Goal: Transaction & Acquisition: Book appointment/travel/reservation

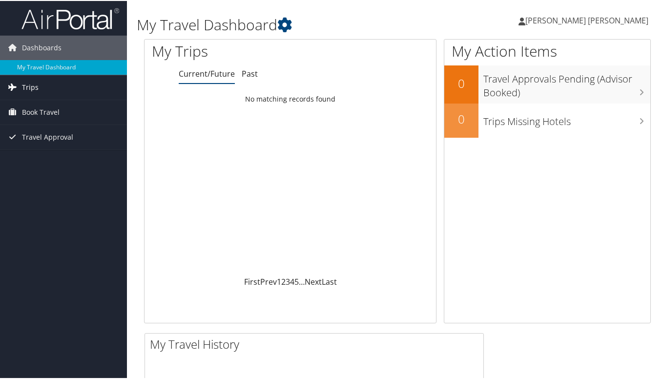
click at [48, 91] on link "Trips" at bounding box center [63, 86] width 127 height 24
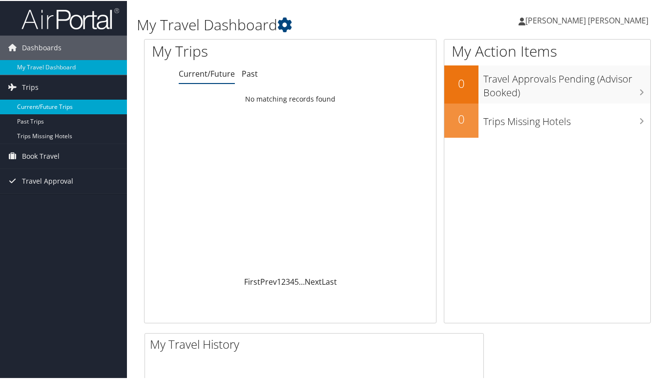
click at [80, 107] on link "Current/Future Trips" at bounding box center [63, 106] width 127 height 15
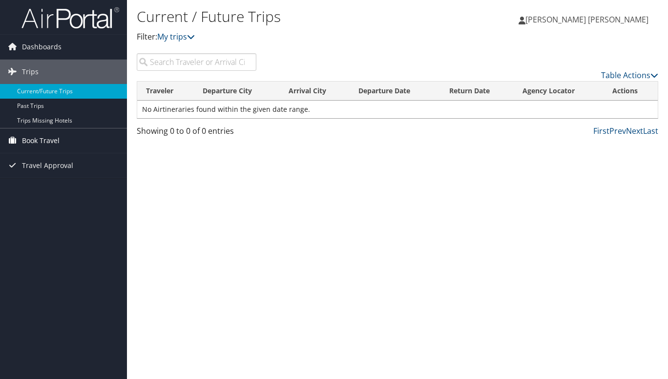
click at [38, 139] on span "Book Travel" at bounding box center [41, 140] width 38 height 24
click at [38, 48] on span "Dashboards" at bounding box center [42, 47] width 40 height 24
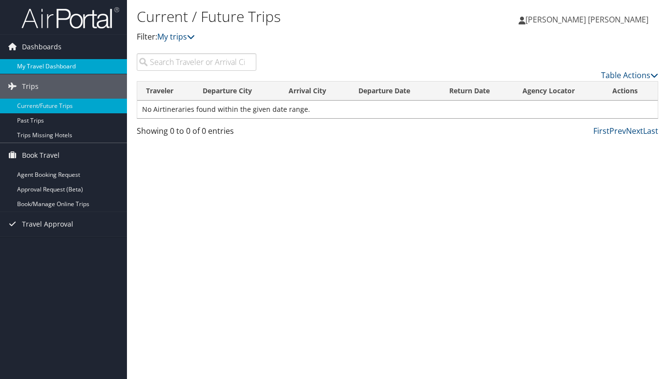
click at [41, 67] on link "My Travel Dashboard" at bounding box center [63, 66] width 127 height 15
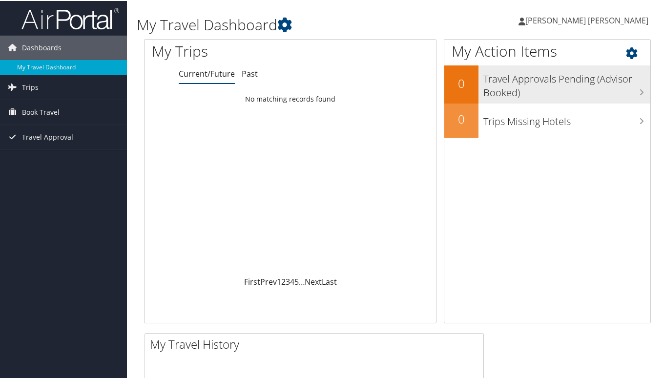
click at [528, 93] on h3 "Travel Approvals Pending (Advisor Booked)" at bounding box center [567, 82] width 167 height 32
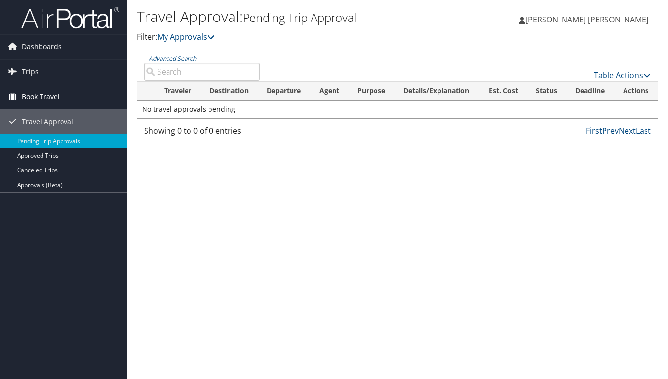
click at [32, 94] on span "Book Travel" at bounding box center [41, 97] width 38 height 24
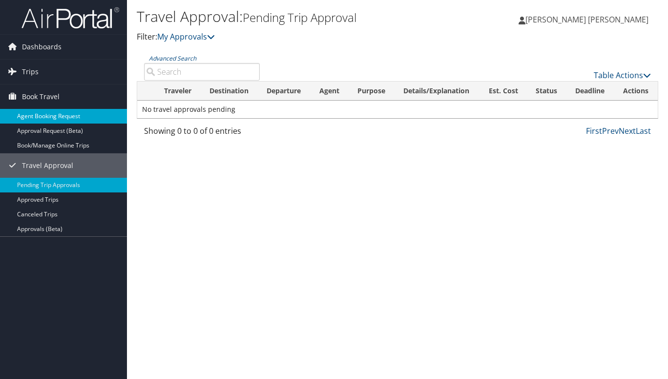
click at [40, 115] on link "Agent Booking Request" at bounding box center [63, 116] width 127 height 15
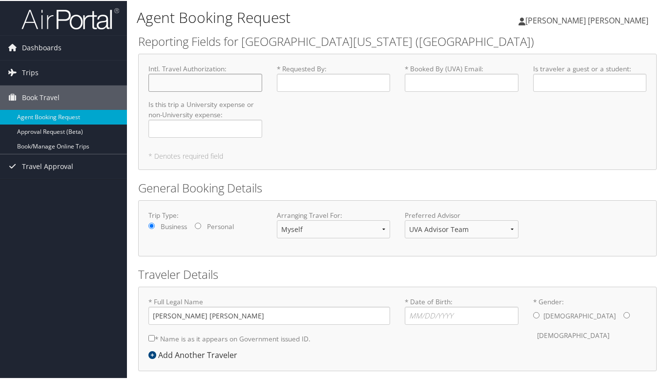
click at [201, 83] on input "Intl. Travel Authorization : Required" at bounding box center [206, 82] width 114 height 18
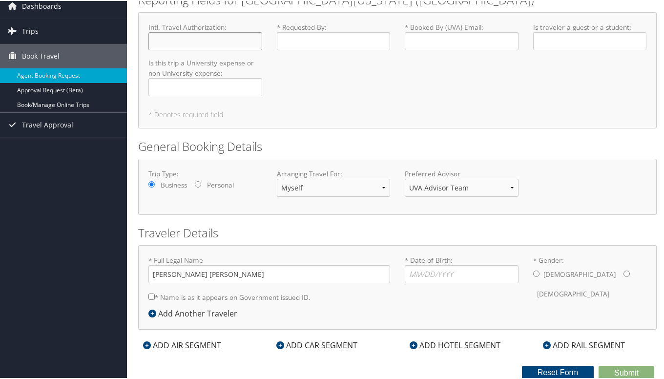
scroll to position [41, 0]
click at [196, 184] on input "Personal" at bounding box center [198, 184] width 6 height 6
radio input "true"
click at [147, 345] on icon at bounding box center [147, 345] width 8 height 8
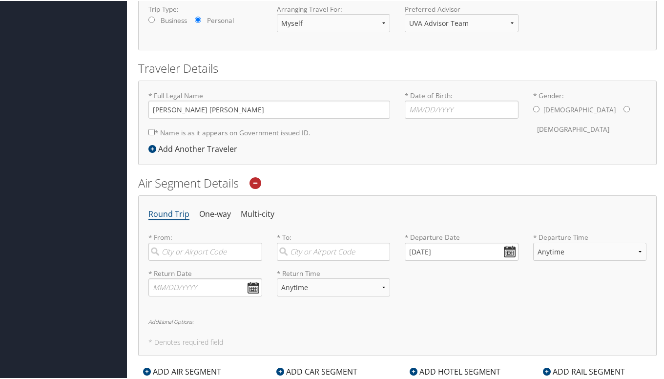
scroll to position [209, 0]
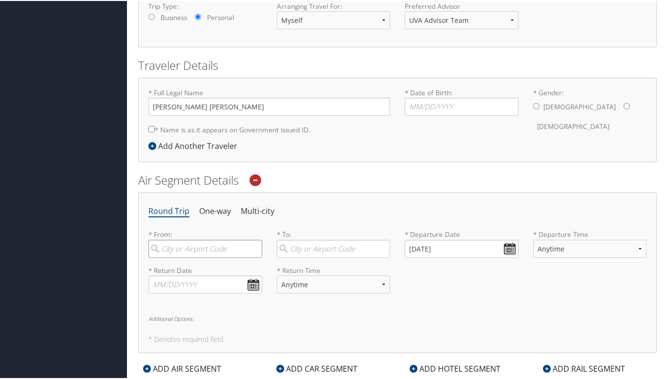
click at [171, 248] on input "search" at bounding box center [206, 248] width 114 height 18
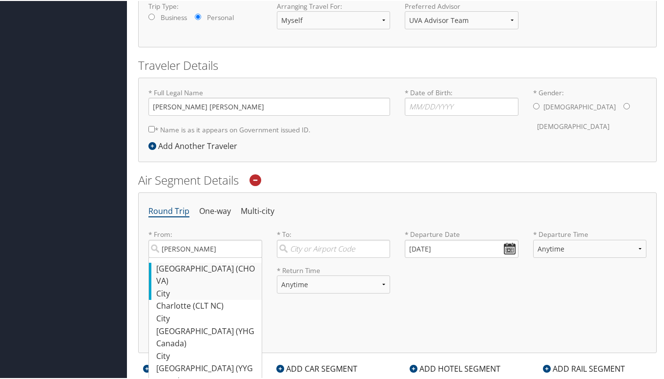
click at [191, 264] on div "[GEOGRAPHIC_DATA] (CHO [GEOGRAPHIC_DATA])" at bounding box center [206, 274] width 101 height 25
click at [191, 257] on input "[PERSON_NAME]" at bounding box center [206, 248] width 114 height 18
type input "[GEOGRAPHIC_DATA] (CHO [GEOGRAPHIC_DATA])"
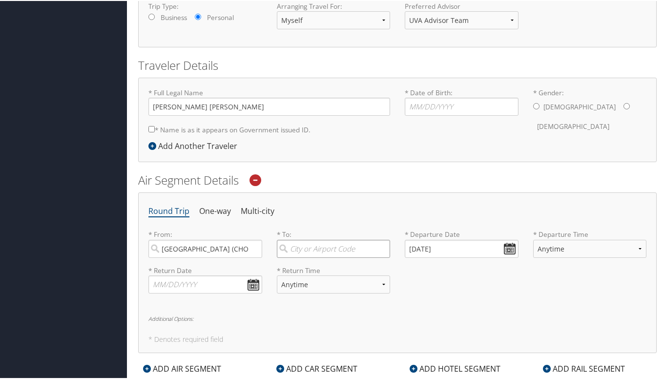
click at [330, 249] on input "search" at bounding box center [334, 248] width 114 height 18
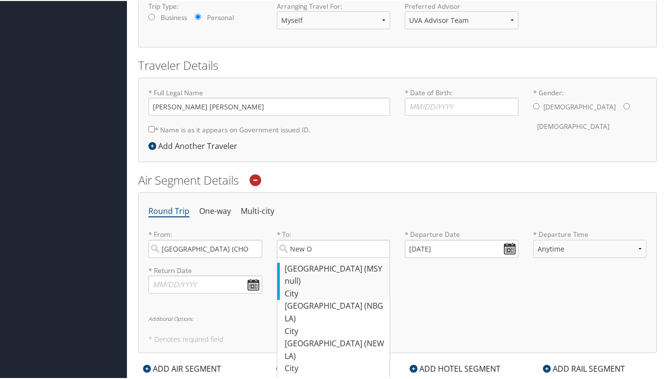
click at [316, 263] on div "[GEOGRAPHIC_DATA] (MSY null)" at bounding box center [335, 274] width 101 height 25
click at [316, 257] on input "New O" at bounding box center [334, 248] width 114 height 18
type input "[GEOGRAPHIC_DATA] (MSY null)"
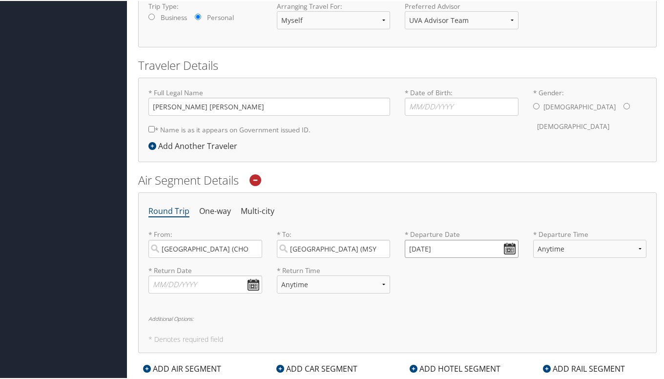
click at [510, 244] on input "[DATE]" at bounding box center [462, 248] width 114 height 18
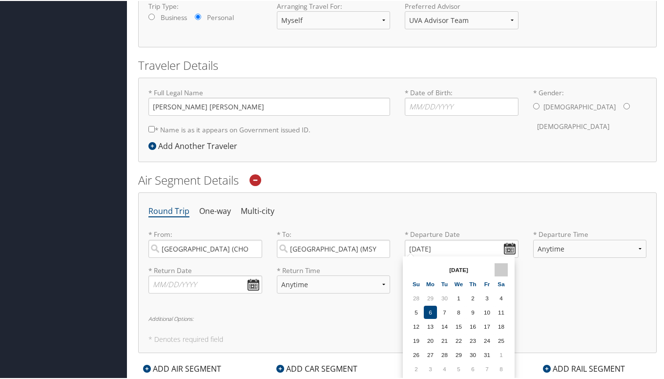
click at [504, 265] on th at bounding box center [501, 268] width 13 height 13
click at [418, 326] on td "14" at bounding box center [416, 325] width 13 height 13
type input "[DATE]"
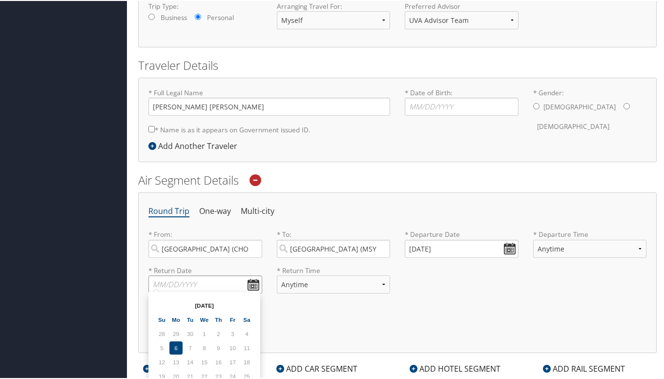
click at [229, 280] on input "text" at bounding box center [206, 284] width 114 height 18
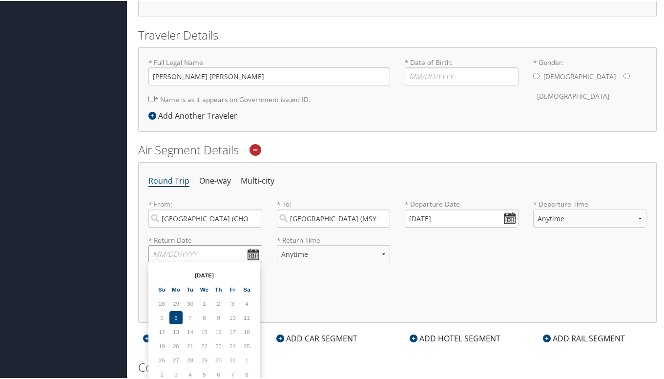
scroll to position [266, 0]
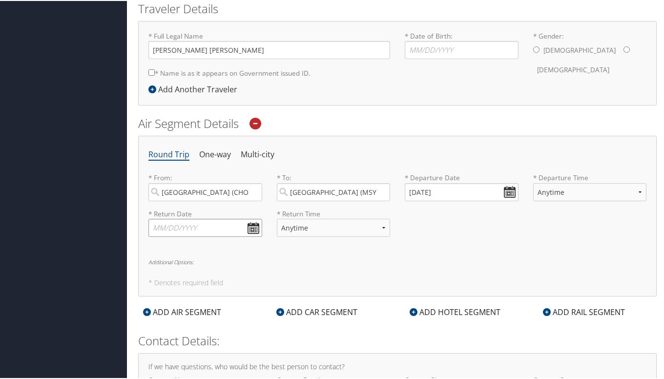
click at [251, 224] on input "text" at bounding box center [206, 227] width 114 height 18
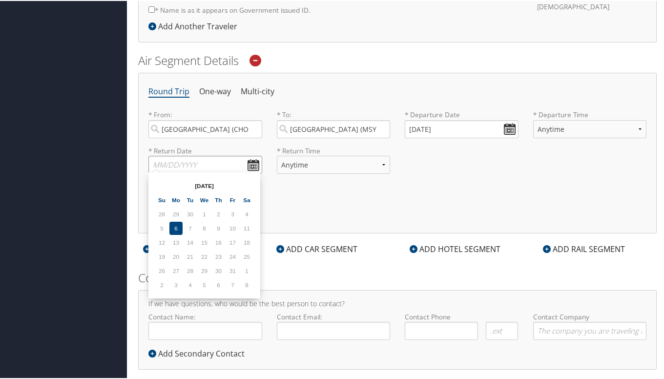
scroll to position [332, 0]
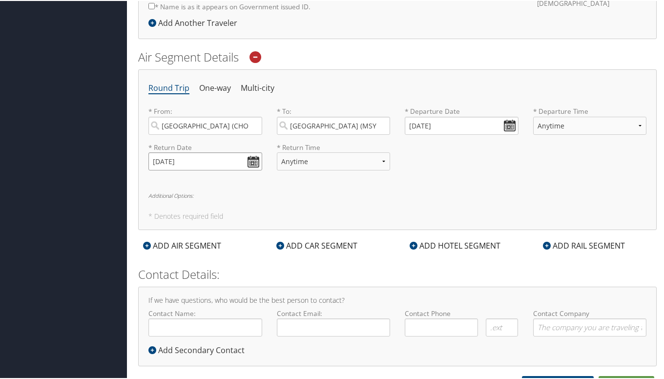
type input "[DATE]"
select select "5PM-10PM"
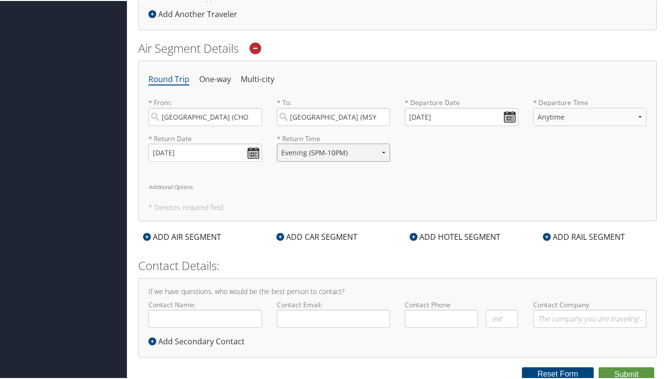
scroll to position [340, 0]
click at [430, 235] on div "ADD HOTEL SEGMENT" at bounding box center [455, 237] width 101 height 12
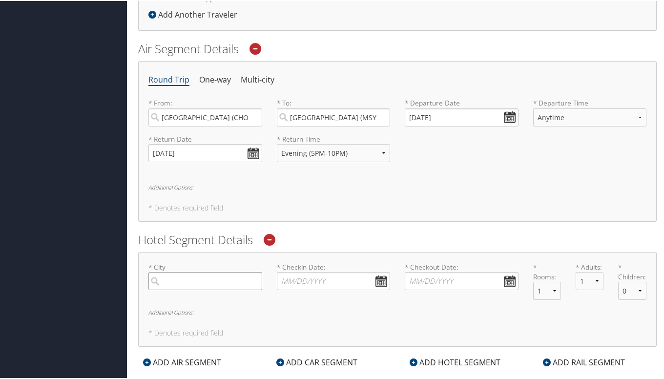
click at [210, 276] on input "search" at bounding box center [206, 280] width 114 height 18
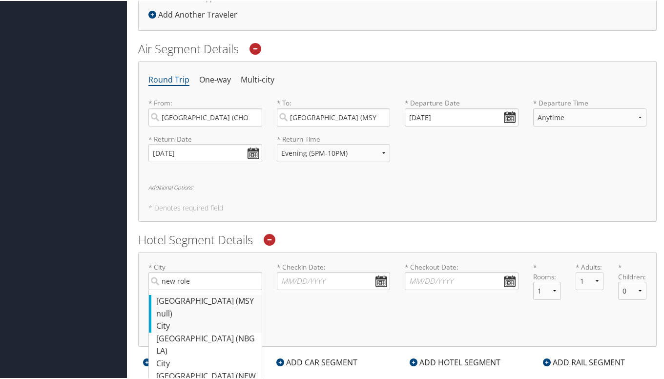
drag, startPoint x: 197, startPoint y: 295, endPoint x: 209, endPoint y: 298, distance: 12.4
click at [209, 298] on div "[GEOGRAPHIC_DATA] (MSY null)" at bounding box center [206, 306] width 101 height 25
click at [209, 289] on input "new role" at bounding box center [206, 280] width 114 height 18
type input "[GEOGRAPHIC_DATA]"
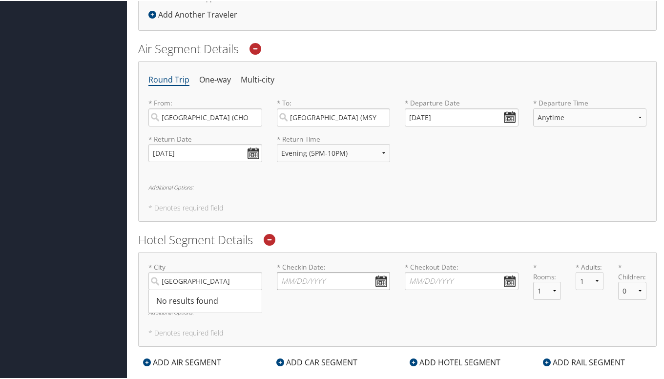
click at [318, 282] on input "* Checkin Date: Dates must be valid" at bounding box center [334, 280] width 114 height 18
click at [382, 280] on input "* Checkin Date: Dates must be valid" at bounding box center [334, 280] width 114 height 18
click at [367, 298] on table "[DATE] Su Mo Tu We Th Fr Sa 28 29 30 1 2 3 4 5 6 7 8 9 10 11 12 13 14 15 16 17 …" at bounding box center [332, 350] width 100 height 114
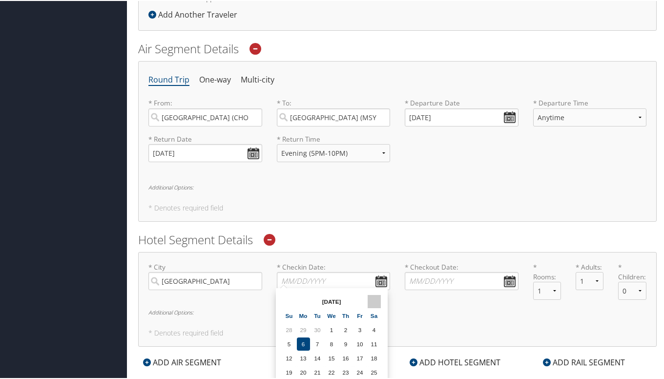
click at [376, 300] on th at bounding box center [374, 300] width 13 height 13
click at [295, 355] on td "14" at bounding box center [289, 357] width 13 height 13
type input "[DATE]"
click at [507, 278] on input "* Checkout Date: Dates must be valid" at bounding box center [462, 280] width 114 height 18
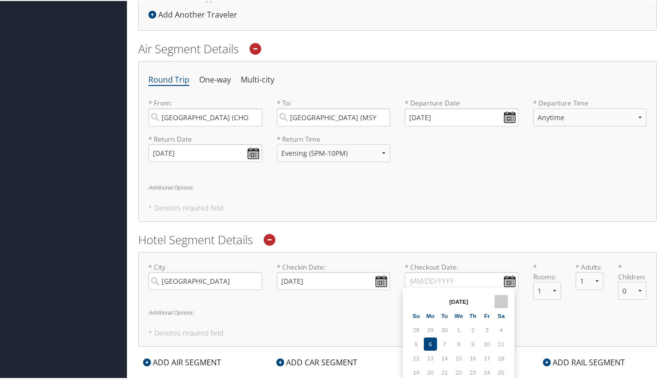
click at [501, 300] on th at bounding box center [501, 300] width 13 height 13
click at [484, 357] on td "19" at bounding box center [487, 357] width 13 height 13
type input "[DATE]"
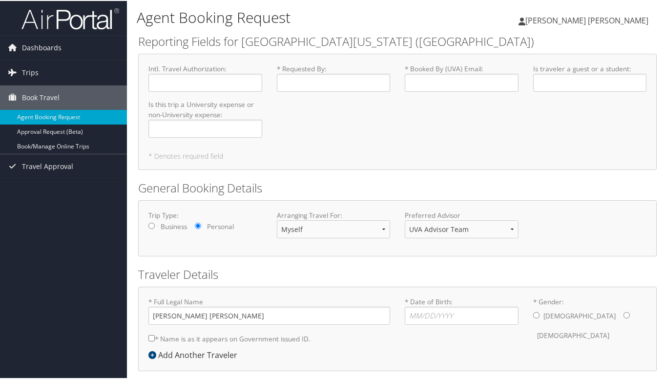
scroll to position [0, 0]
click at [292, 80] on input "* Requested By : Required" at bounding box center [334, 82] width 114 height 18
click at [227, 79] on input "Intl. Travel Authorization : Required" at bounding box center [206, 82] width 114 height 18
click at [210, 130] on input "Is this trip a University expense or non-University expense : Required" at bounding box center [206, 128] width 114 height 18
click at [315, 83] on input "* Requested By : Required" at bounding box center [334, 82] width 114 height 18
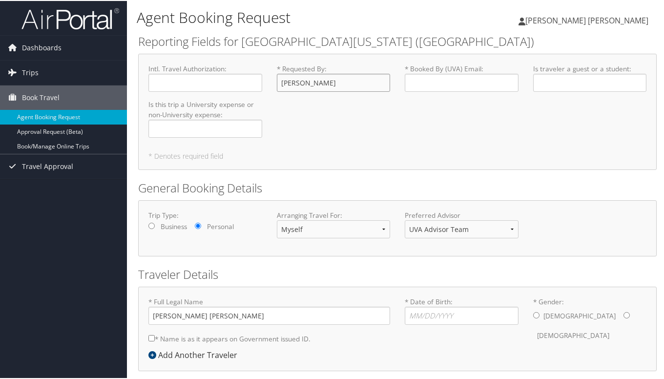
type input "[PERSON_NAME]"
type input "[EMAIL_ADDRESS][US_STATE][DOMAIN_NAME]"
click at [574, 78] on input "Is traveler a guest or a student : Required" at bounding box center [590, 82] width 114 height 18
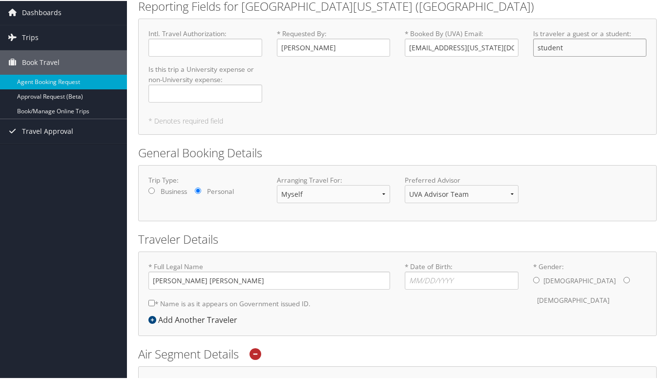
scroll to position [38, 0]
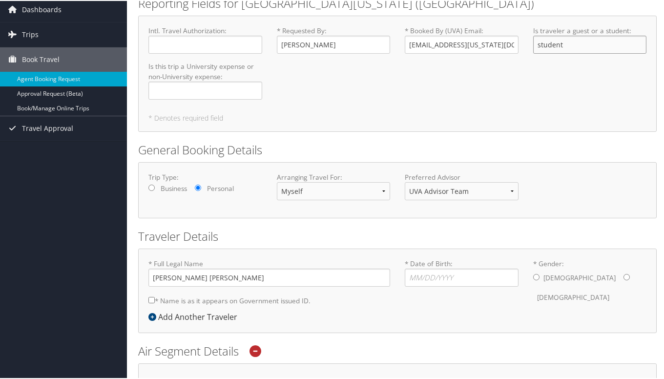
type input "student"
click at [235, 93] on input "Is this trip a University expense or non-University expense : Required" at bounding box center [206, 90] width 114 height 18
click at [259, 104] on div "Is this trip a University expense or non-University expense : univertiy expense…" at bounding box center [205, 84] width 128 height 46
click at [176, 90] on input "univertiy expense" at bounding box center [206, 90] width 114 height 18
type input "university expense"
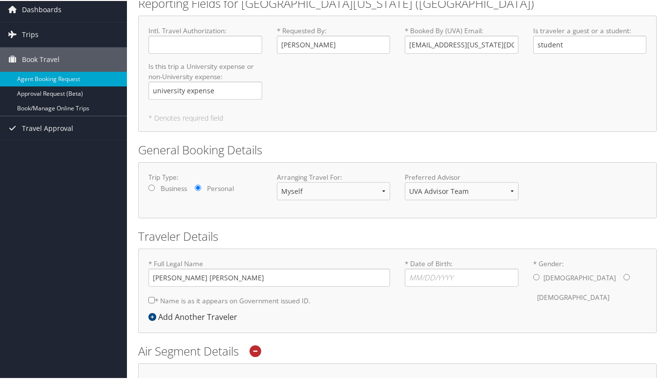
click at [291, 102] on div "Intl. Travel Authorization : Required * Requested By : [PERSON_NAME] Required *…" at bounding box center [397, 66] width 513 height 82
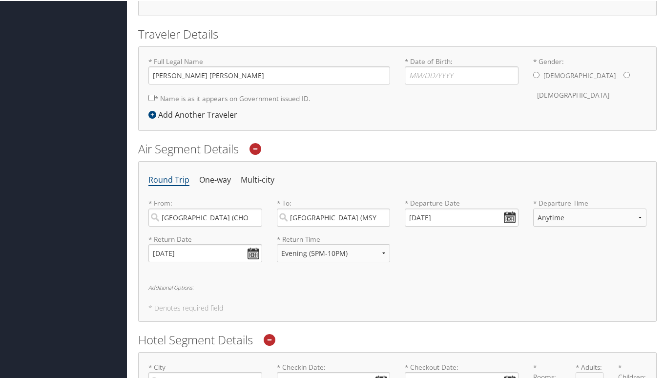
scroll to position [240, 0]
click at [151, 96] on input "* Name is as it appears on Government issued ID." at bounding box center [152, 97] width 6 height 6
checkbox input "true"
type input "[DATE]"
click at [573, 85] on label "[DEMOGRAPHIC_DATA]" at bounding box center [573, 94] width 72 height 19
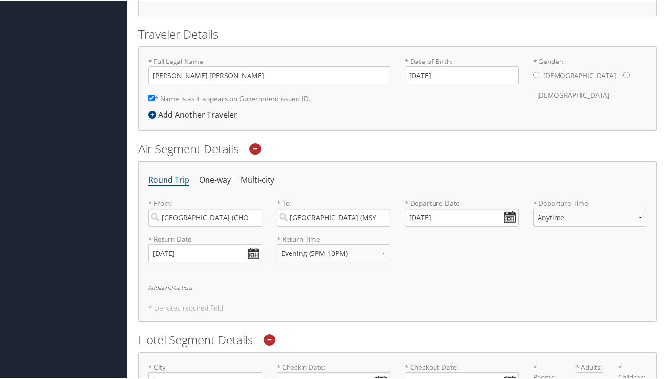
click at [624, 72] on input "* Gender: [DEMOGRAPHIC_DATA] [DEMOGRAPHIC_DATA]" at bounding box center [627, 74] width 6 height 6
radio input "true"
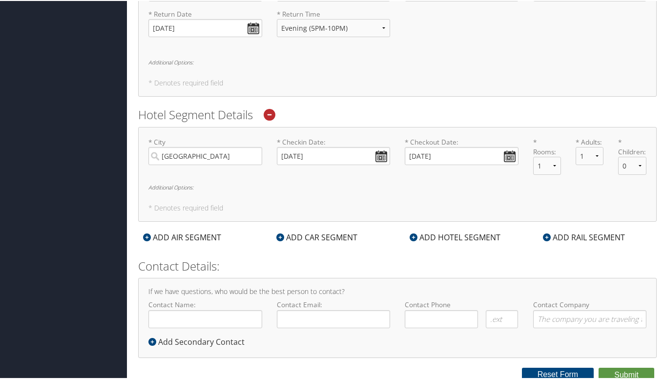
scroll to position [465, 0]
click at [617, 374] on button "Submit" at bounding box center [627, 374] width 56 height 15
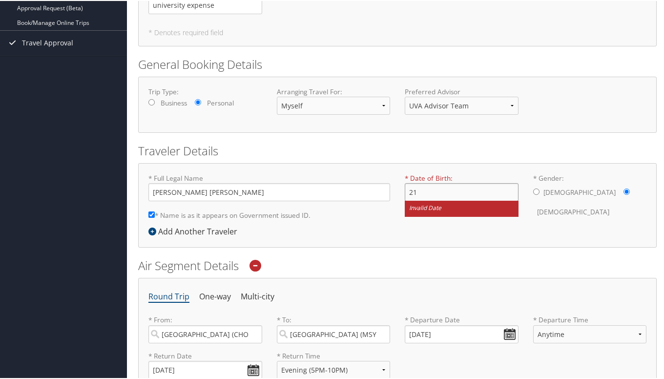
type input "2"
type input "[DATE]"
click at [539, 253] on form "Reporting Fields for [GEOGRAPHIC_DATA][US_STATE] (UVA) Intl. Travel Authorizati…" at bounding box center [397, 316] width 519 height 814
click at [473, 194] on input "[DATE]" at bounding box center [462, 191] width 114 height 18
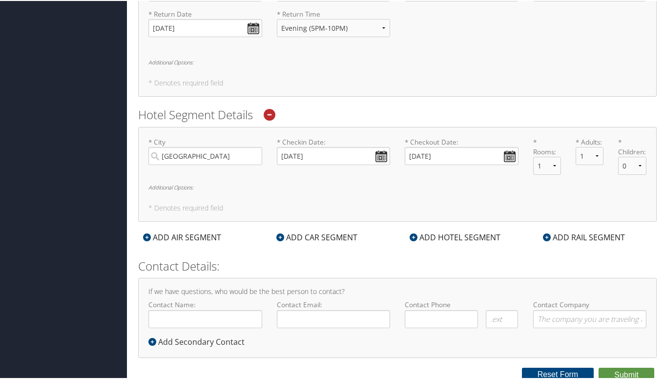
scroll to position [465, 0]
click at [615, 373] on button "Submit" at bounding box center [627, 374] width 56 height 15
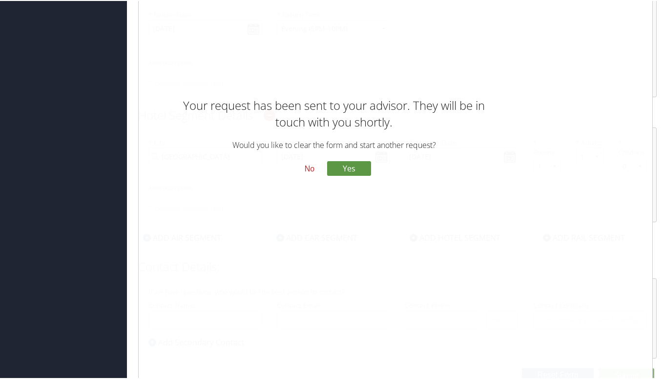
click at [305, 167] on button "No" at bounding box center [309, 168] width 25 height 17
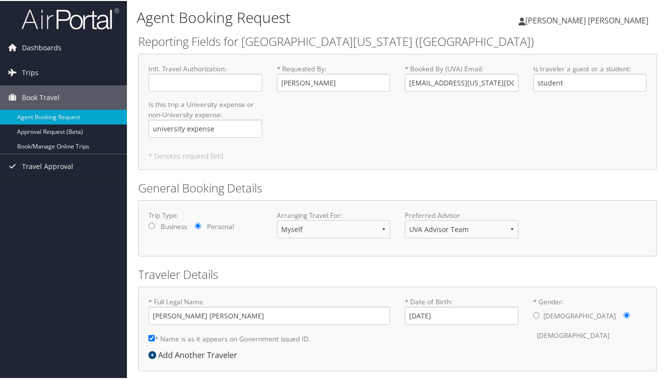
scroll to position [0, 0]
click at [56, 47] on span "Dashboards" at bounding box center [42, 47] width 40 height 24
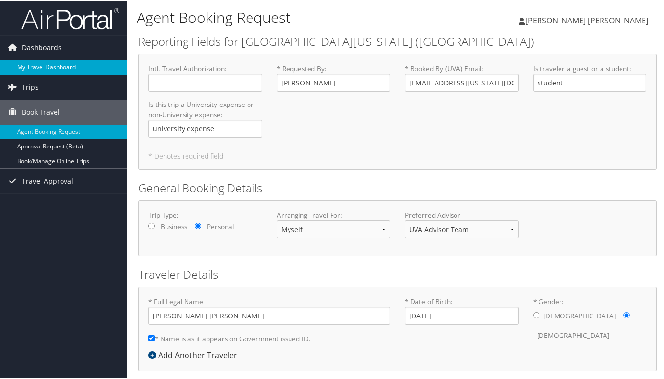
click at [54, 65] on link "My Travel Dashboard" at bounding box center [63, 66] width 127 height 15
